Goal: Task Accomplishment & Management: Manage account settings

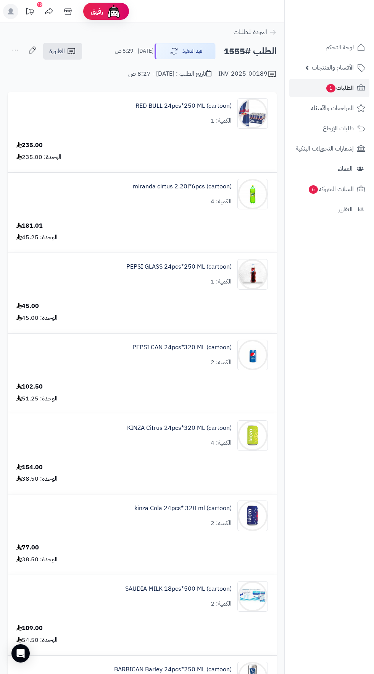
scroll to position [749, 0]
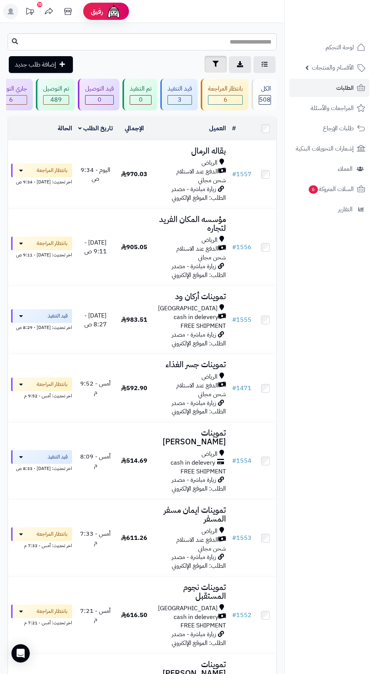
click at [212, 60] on button "تصفية" at bounding box center [216, 64] width 22 height 17
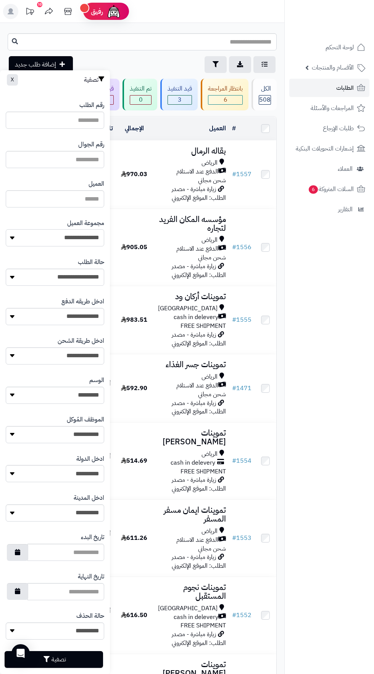
click at [82, 236] on select "**********" at bounding box center [55, 237] width 99 height 17
select select "*"
click at [87, 658] on button "تصفية" at bounding box center [54, 658] width 99 height 17
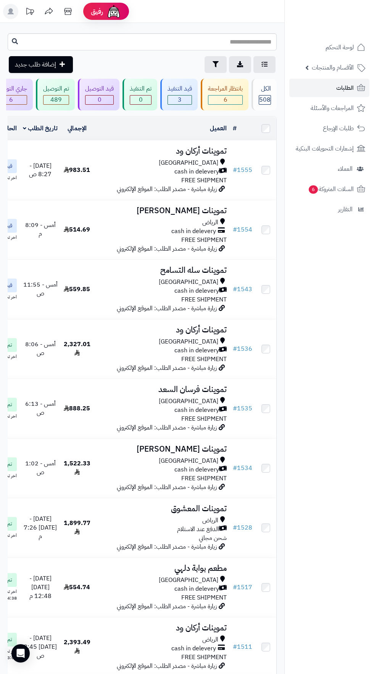
scroll to position [0, -44]
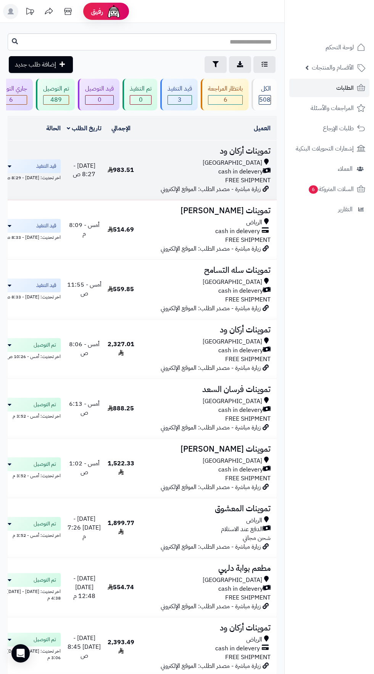
click at [220, 161] on div "Riyadh" at bounding box center [206, 162] width 130 height 9
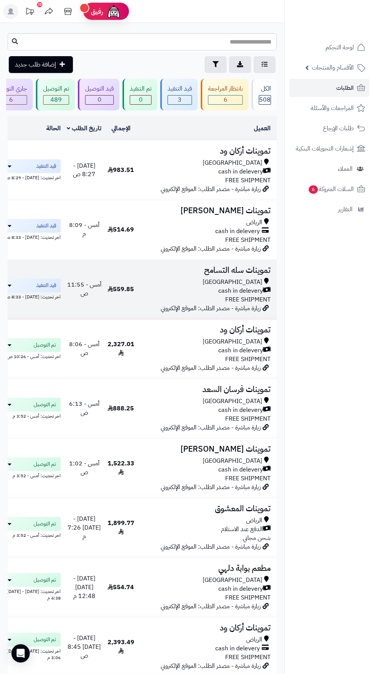
click at [247, 279] on span "[GEOGRAPHIC_DATA]" at bounding box center [233, 282] width 60 height 9
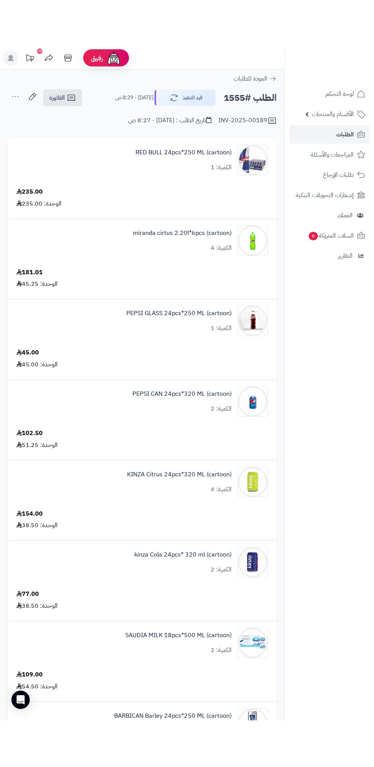
scroll to position [707, 0]
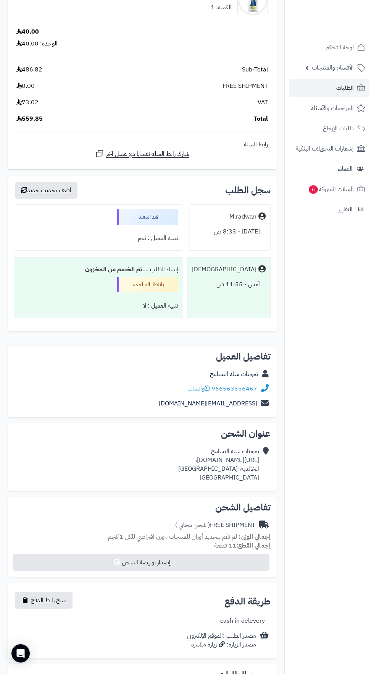
scroll to position [518, 0]
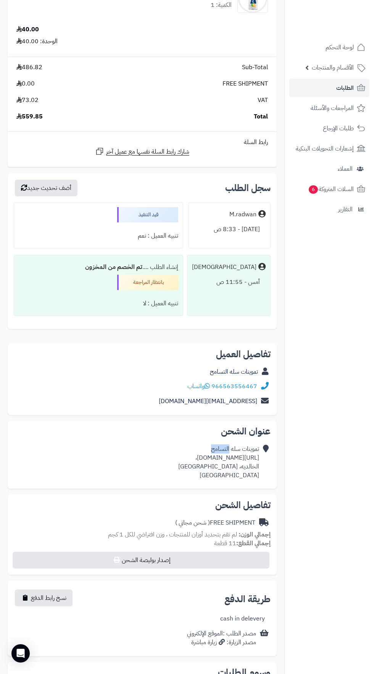
click at [178, 452] on div "تموينات سله التسامح https://maps.app.goo.gl/Z1oMfF5jeLdAqMDdA، الخالديه، Riyadh…" at bounding box center [218, 462] width 81 height 35
copy div "https://maps.app.goo.gl/Z1oMfF5jeLdAqMDdA،"
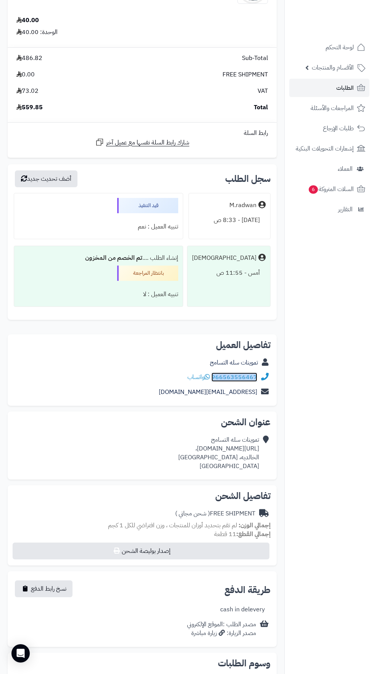
copy link "966563556467"
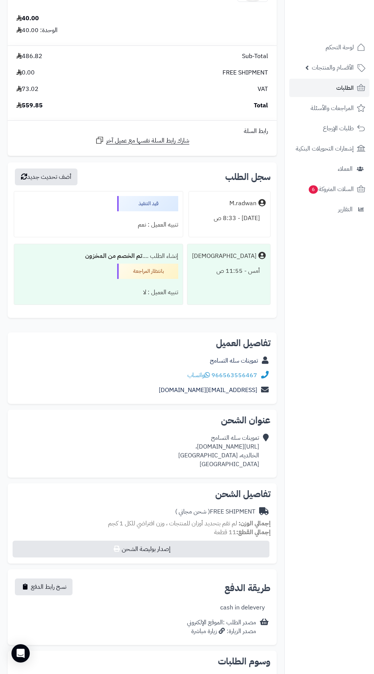
copy div "https://maps.app.goo.gl/Z1oMfF5jeLdAqMDdA،"
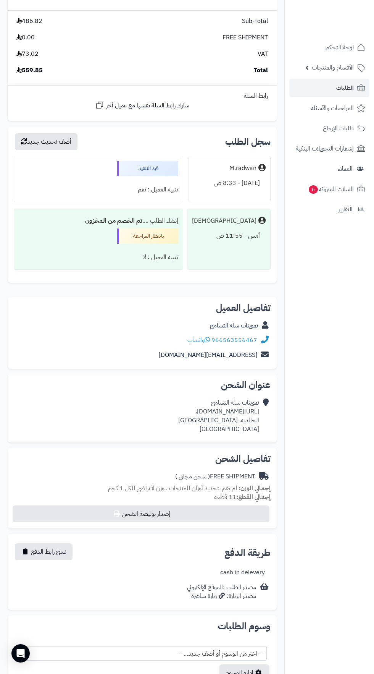
scroll to position [572, 0]
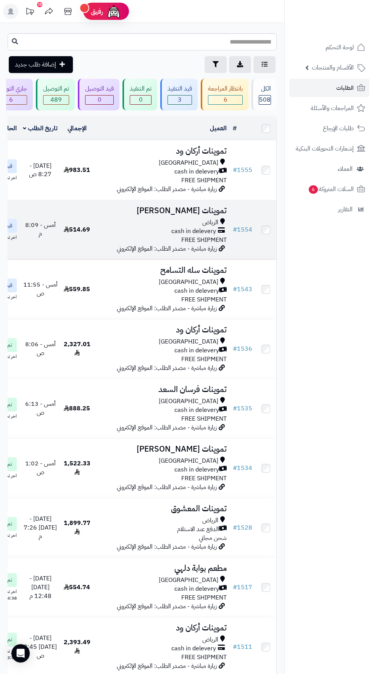
click at [192, 227] on span "cash in delevery" at bounding box center [193, 231] width 45 height 9
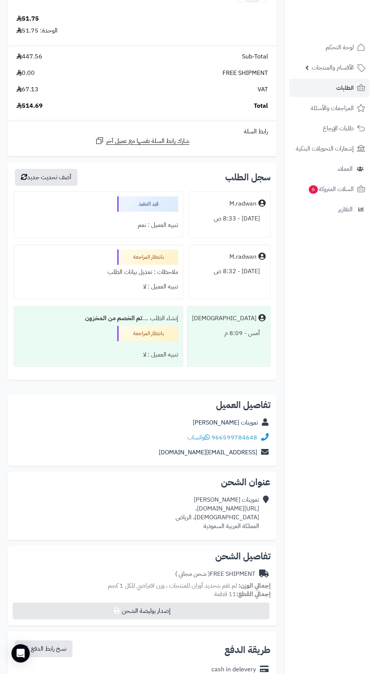
scroll to position [771, 0]
click at [199, 570] on span "( شحن مجاني )" at bounding box center [192, 572] width 35 height 9
copy div "https://maps.app.goo.gl/U1GGCMwoXnt12MD19،"
